Goal: Task Accomplishment & Management: Use online tool/utility

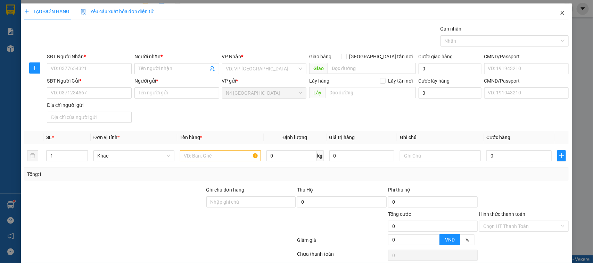
click at [555, 17] on span "Close" at bounding box center [562, 12] width 19 height 19
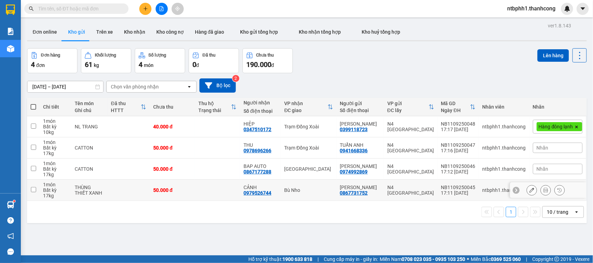
click at [31, 192] on input "checkbox" at bounding box center [33, 189] width 5 height 5
checkbox input "true"
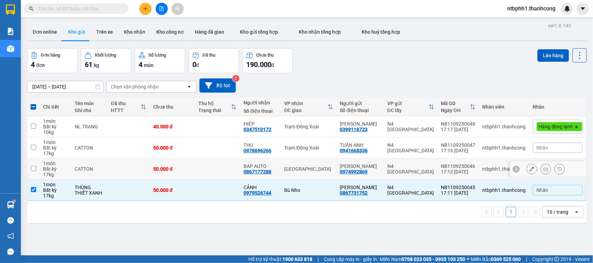
click at [32, 166] on td at bounding box center [33, 169] width 13 height 21
checkbox input "true"
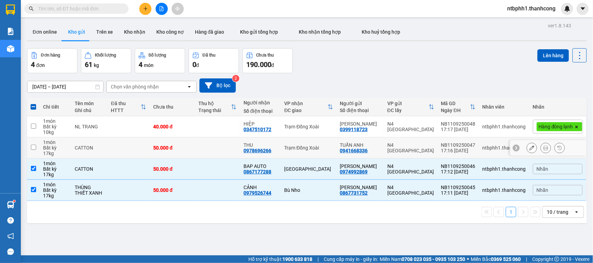
click at [36, 148] on td at bounding box center [33, 148] width 13 height 21
checkbox input "true"
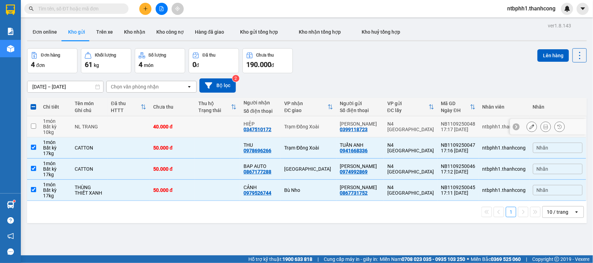
click at [37, 125] on td at bounding box center [33, 126] width 13 height 21
checkbox input "true"
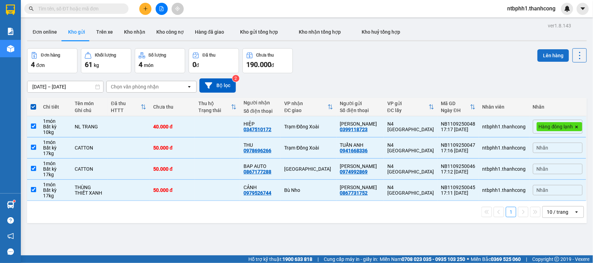
click at [546, 54] on button "Lên hàng" at bounding box center [553, 55] width 32 height 13
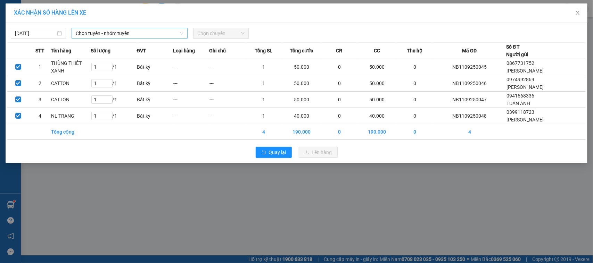
click at [154, 36] on span "Chọn tuyến - nhóm tuyến" at bounding box center [130, 33] width 108 height 10
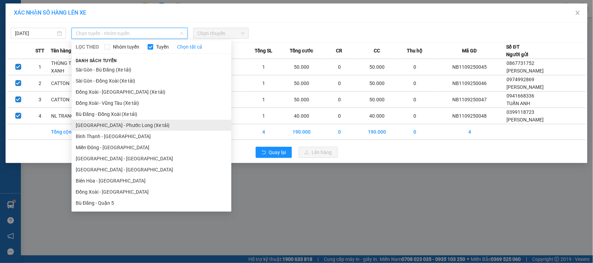
click at [129, 121] on li "[GEOGRAPHIC_DATA] - Phước Long (Xe tải)" at bounding box center [152, 125] width 160 height 11
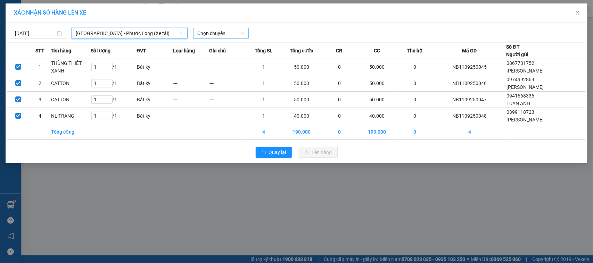
click at [206, 35] on span "Chọn chuyến" at bounding box center [220, 33] width 47 height 10
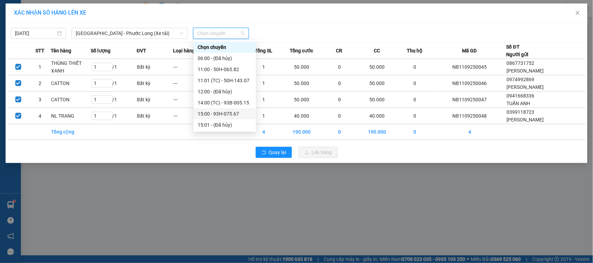
click at [224, 110] on div "15:00 - 93H-075.67" at bounding box center [225, 114] width 54 height 8
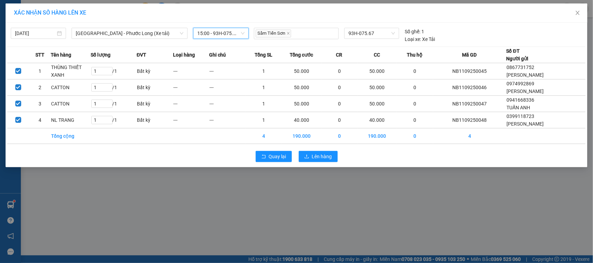
click at [240, 33] on span "15:00 - 93H-075.67" at bounding box center [220, 33] width 47 height 10
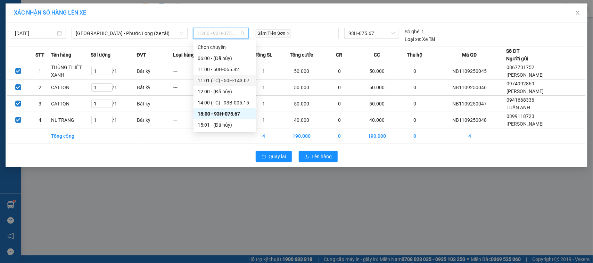
scroll to position [33, 0]
click at [242, 126] on div "18:00 (TC) - 93B-005.49" at bounding box center [225, 125] width 54 height 8
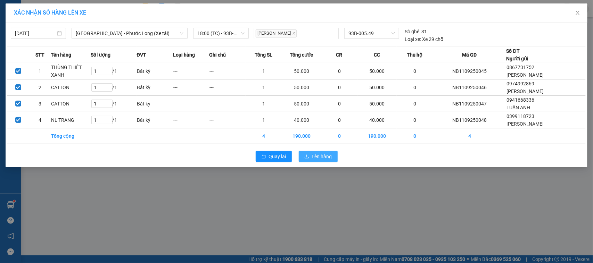
click at [325, 153] on span "Lên hàng" at bounding box center [322, 157] width 20 height 8
